Goal: Task Accomplishment & Management: Use online tool/utility

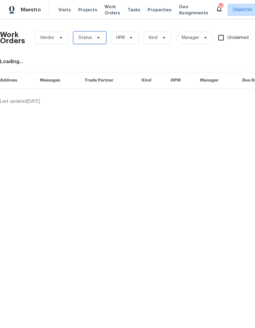
click at [98, 39] on icon at bounding box center [98, 37] width 5 height 5
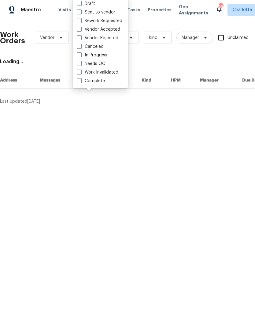
click at [99, 65] on label "Needs QC" at bounding box center [91, 64] width 28 height 6
click at [81, 65] on input "Needs QC" at bounding box center [79, 63] width 4 height 4
checkbox input "true"
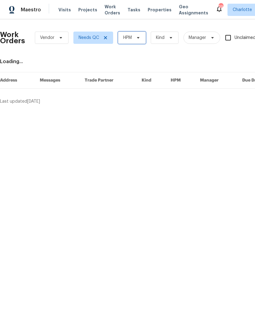
click at [140, 37] on icon at bounding box center [138, 38] width 2 height 2
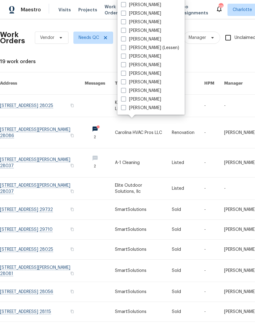
scroll to position [76, 0]
click at [149, 107] on label "[PERSON_NAME]" at bounding box center [141, 108] width 40 height 6
click at [125, 107] on input "[PERSON_NAME]" at bounding box center [123, 107] width 4 height 4
checkbox input "true"
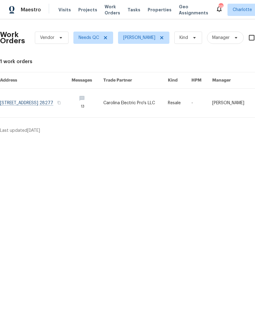
click at [36, 11] on span "Maestro" at bounding box center [31, 10] width 20 height 6
